Goal: Task Accomplishment & Management: Use online tool/utility

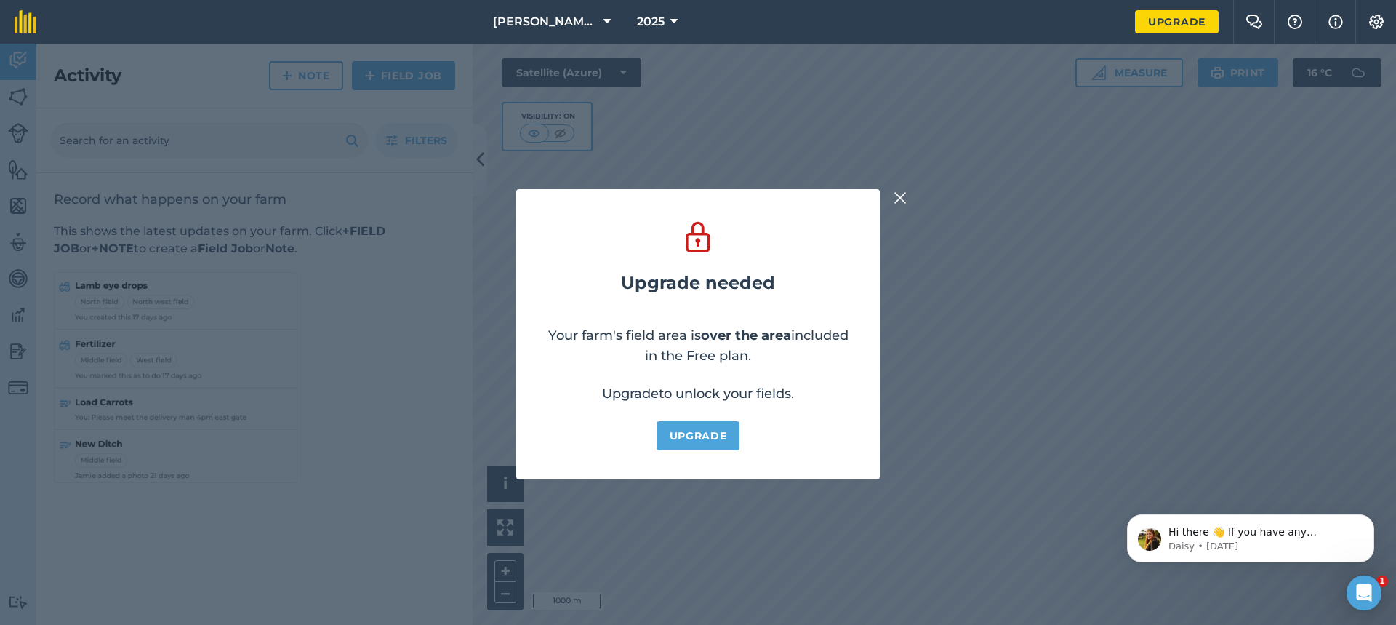
click at [900, 195] on img at bounding box center [900, 197] width 13 height 17
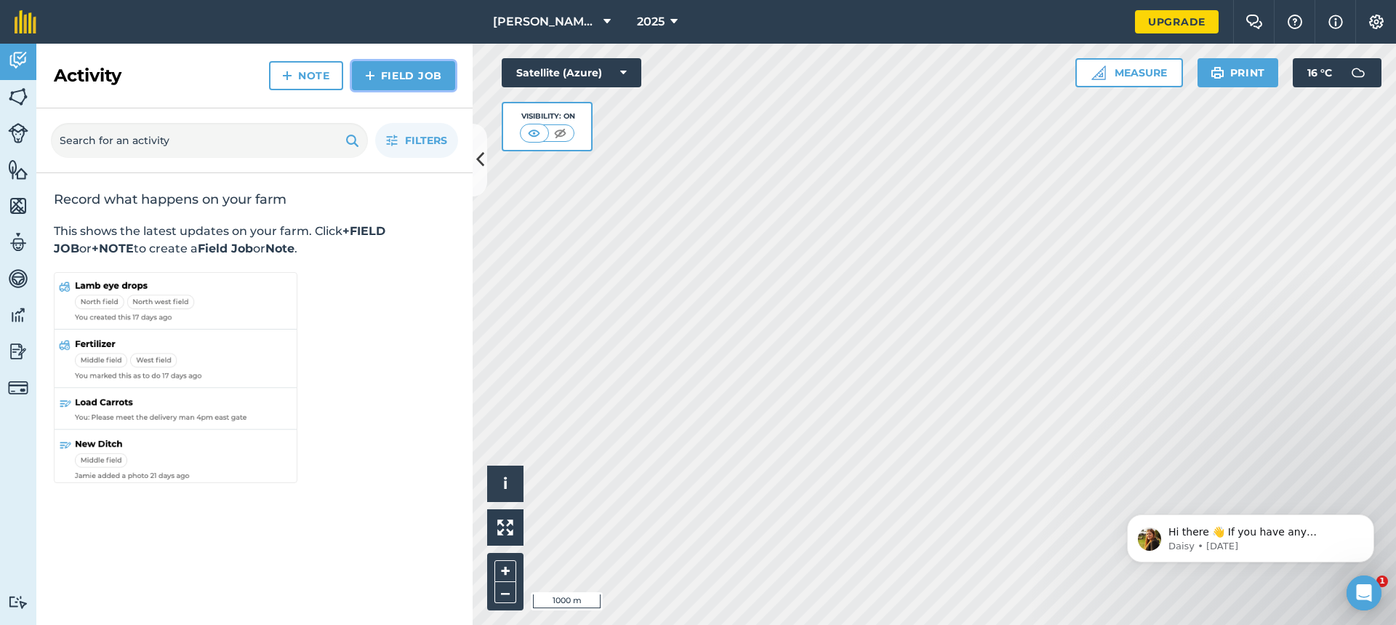
click at [405, 73] on link "Field Job" at bounding box center [403, 75] width 103 height 29
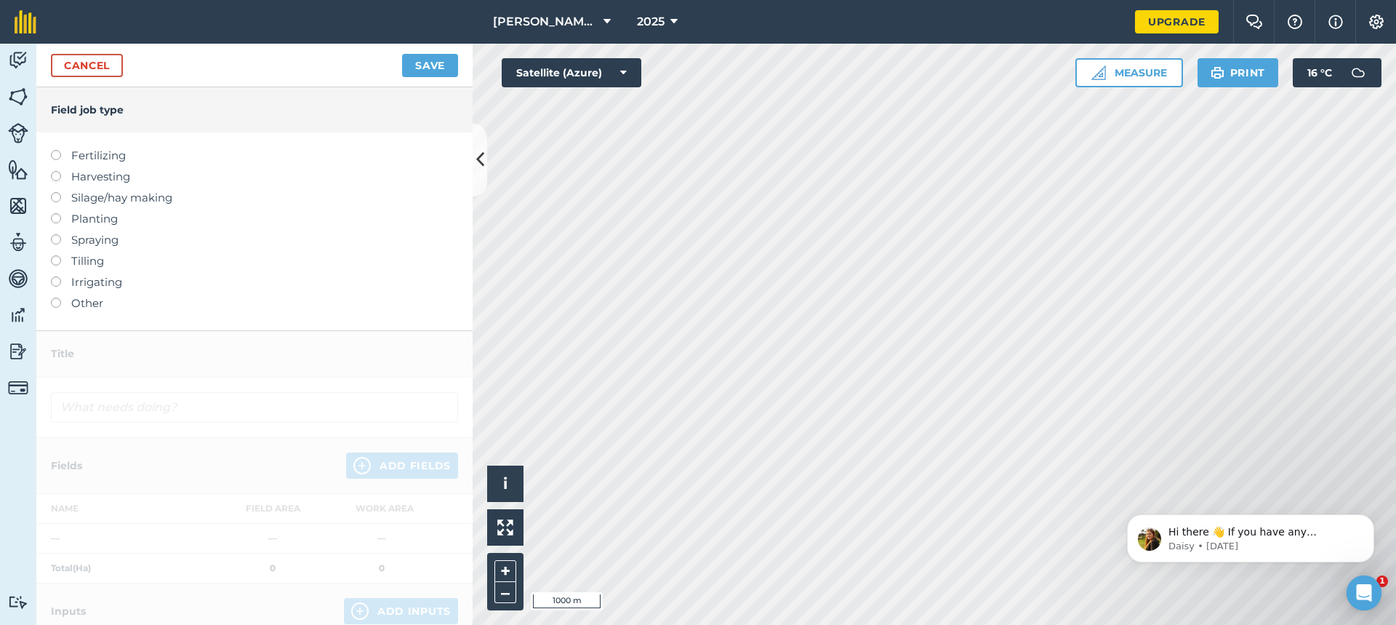
click at [56, 234] on label at bounding box center [61, 234] width 20 height 0
type input "Spraying"
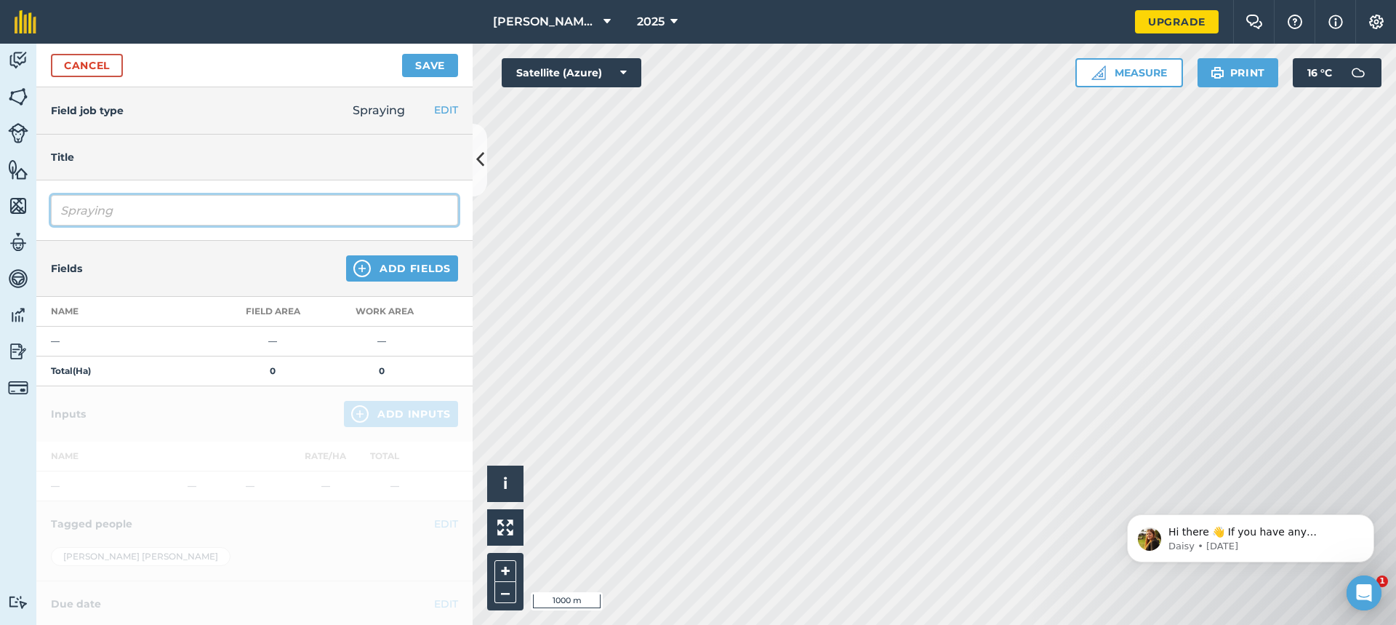
click at [132, 209] on input "Spraying" at bounding box center [254, 210] width 407 height 31
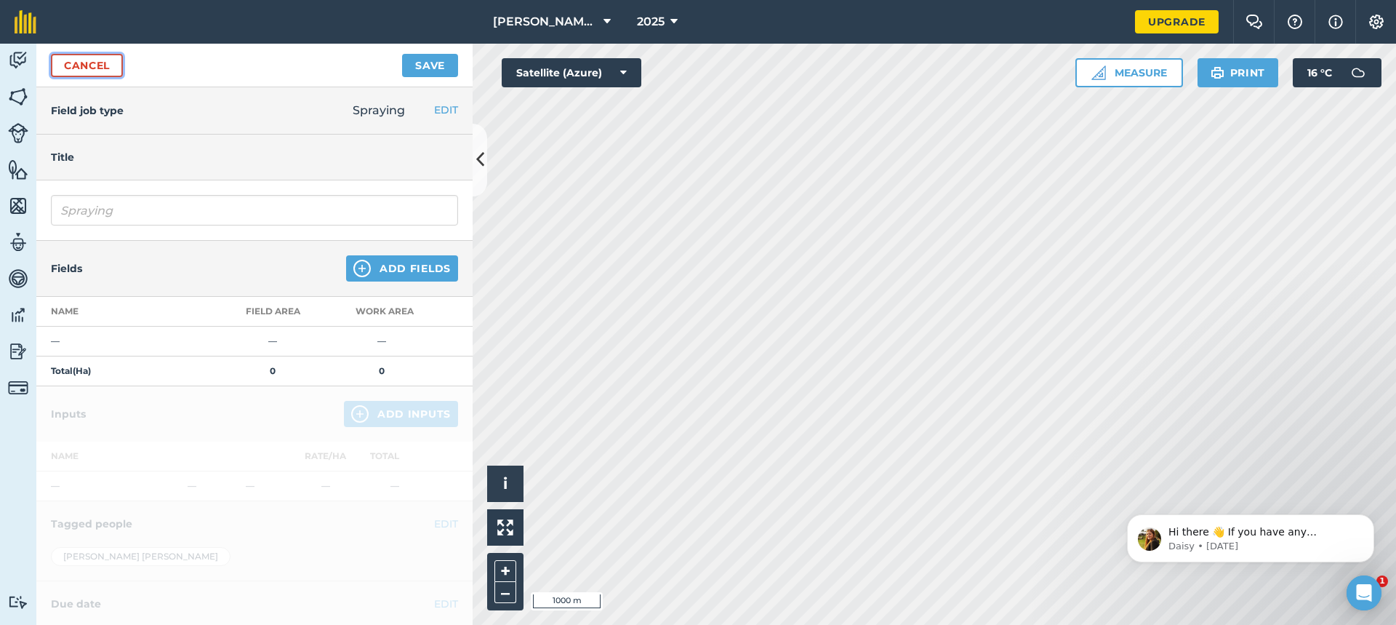
click at [84, 62] on link "Cancel" at bounding box center [87, 65] width 72 height 23
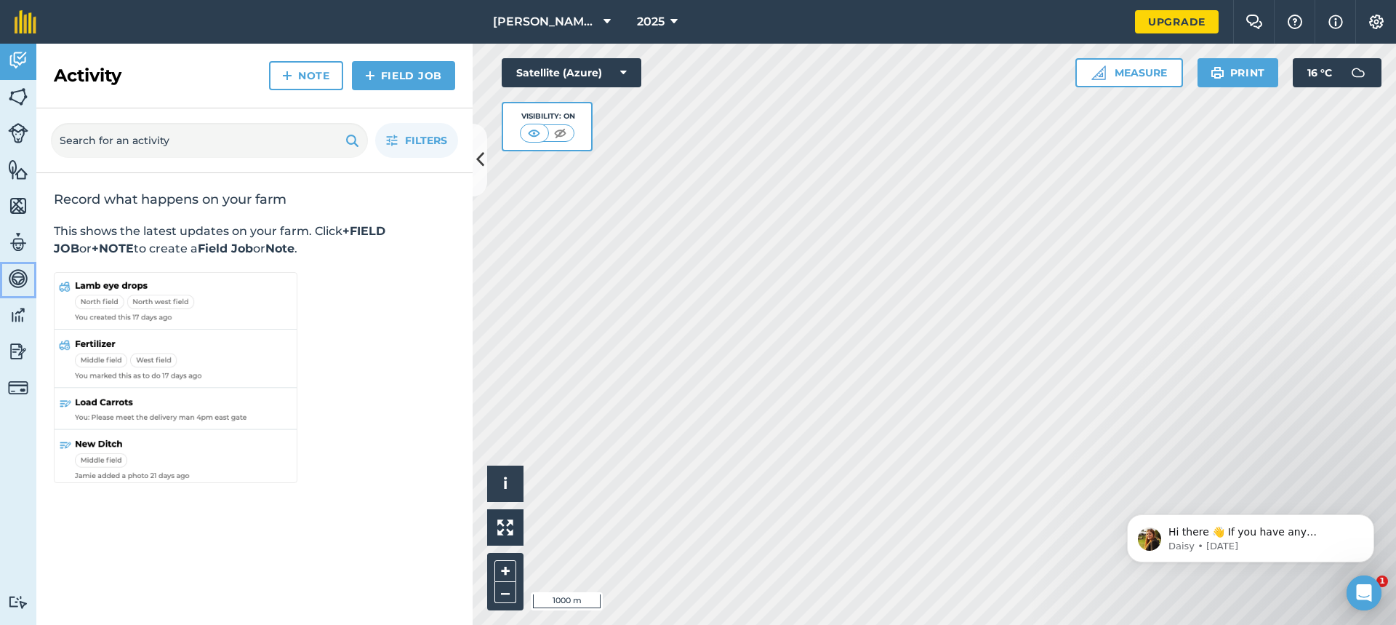
click at [18, 275] on img at bounding box center [18, 279] width 20 height 22
